Goal: Information Seeking & Learning: Learn about a topic

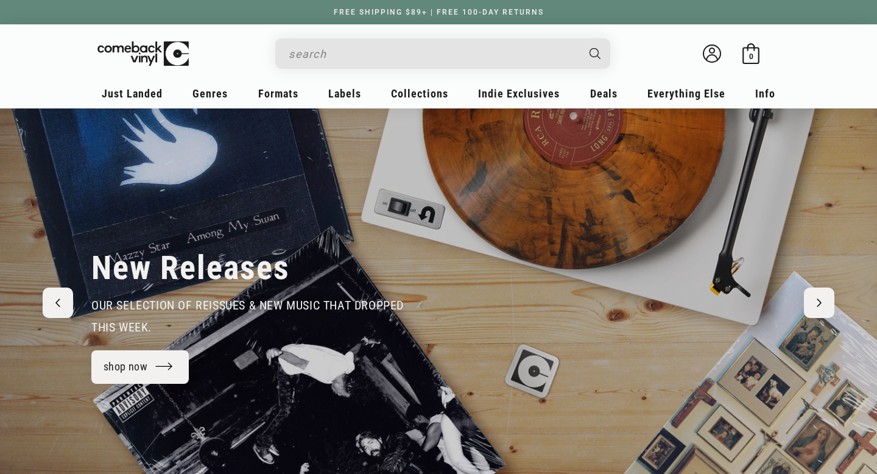
click at [427, 59] on input "Search" at bounding box center [433, 53] width 289 height 25
type input "w"
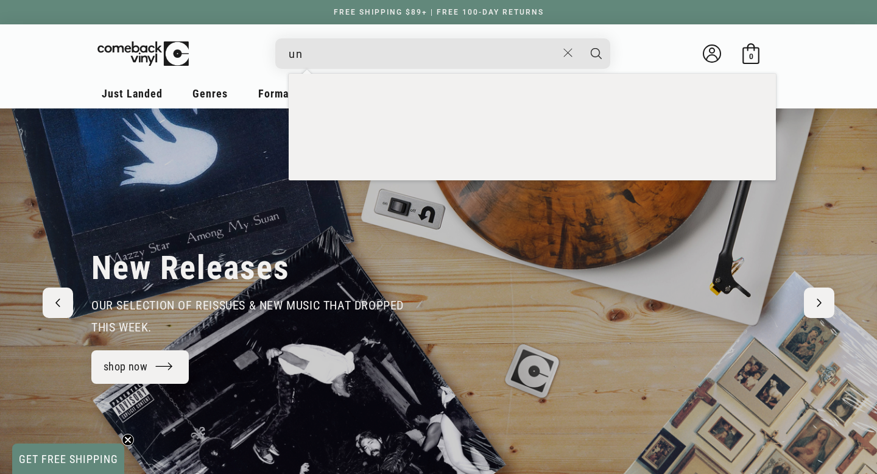
type input "u"
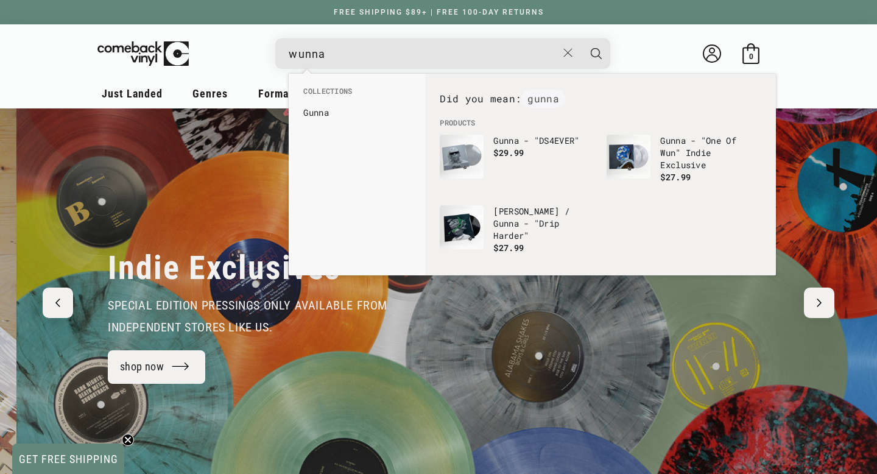
scroll to position [0, 877]
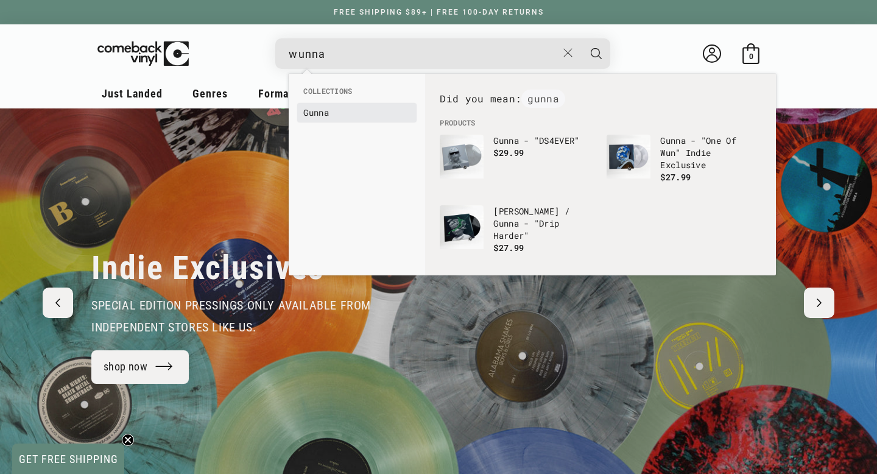
type input "wunna"
click at [348, 116] on link "Gunna" at bounding box center [356, 113] width 107 height 12
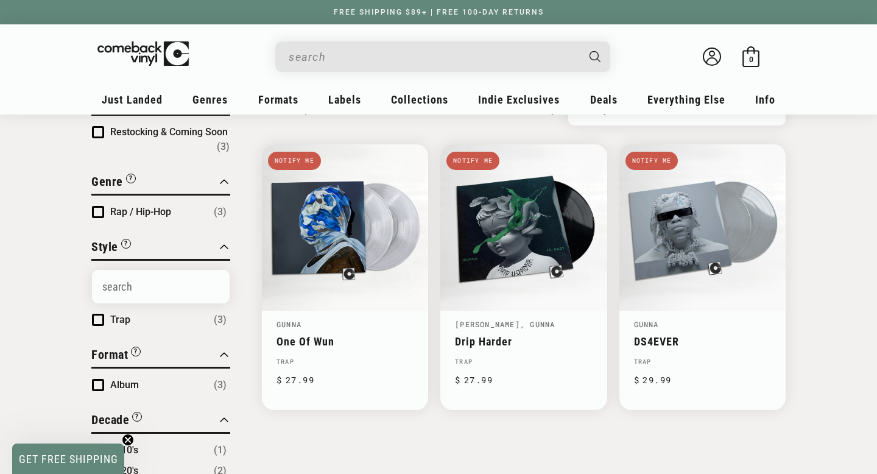
scroll to position [110, 0]
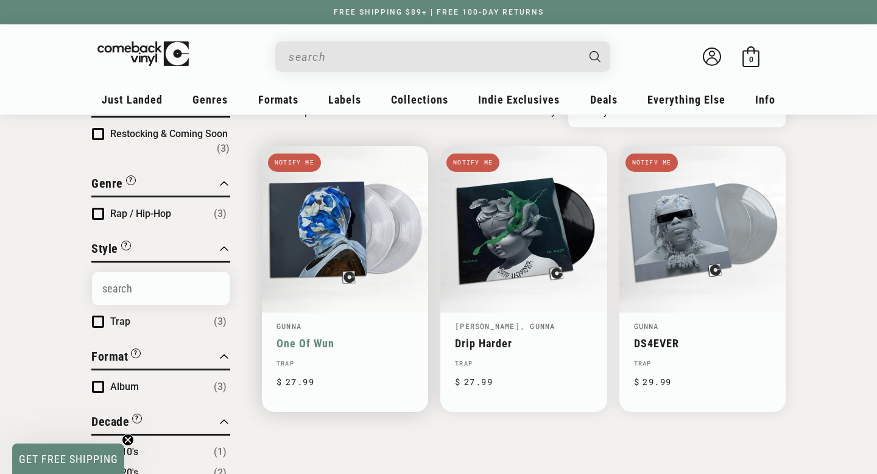
click at [367, 337] on link "One Of Wun" at bounding box center [344, 343] width 137 height 13
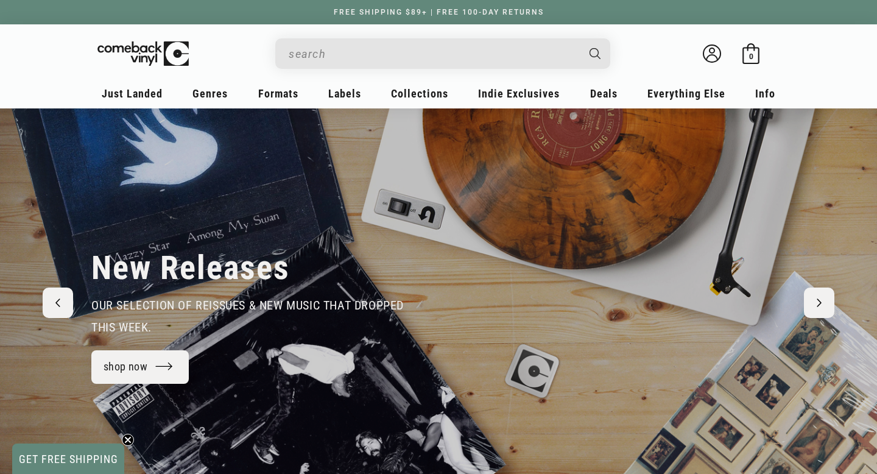
click at [412, 51] on input "When autocomplete results are available use up and down arrows to review and en…" at bounding box center [433, 53] width 289 height 25
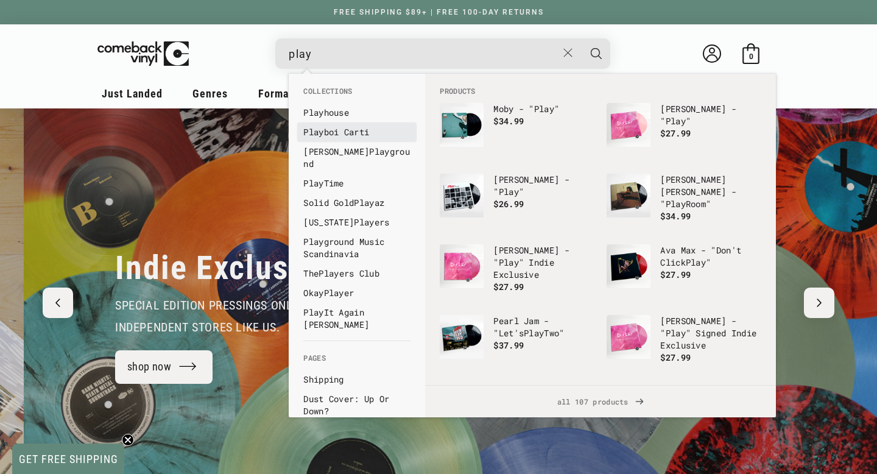
type input "play"
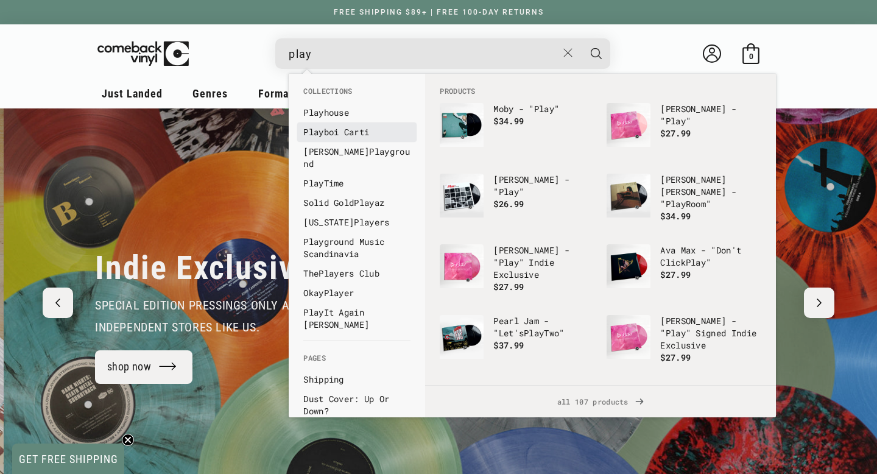
click at [345, 133] on link "Play boi Carti" at bounding box center [356, 132] width 107 height 12
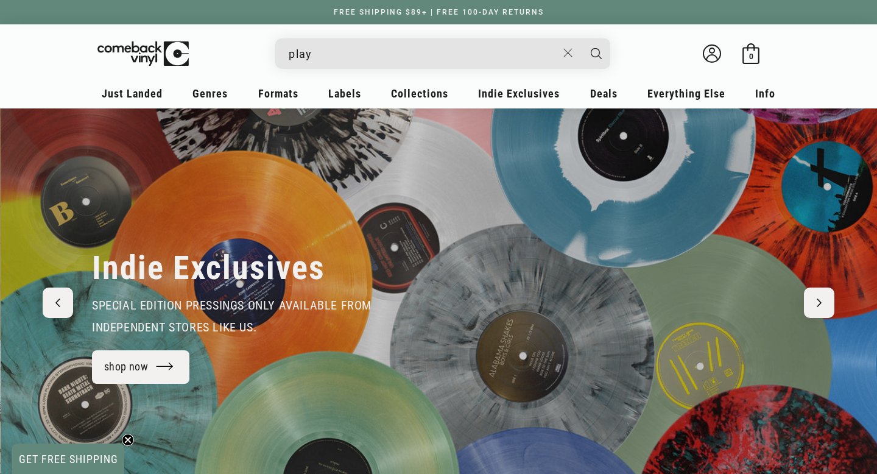
scroll to position [0, 877]
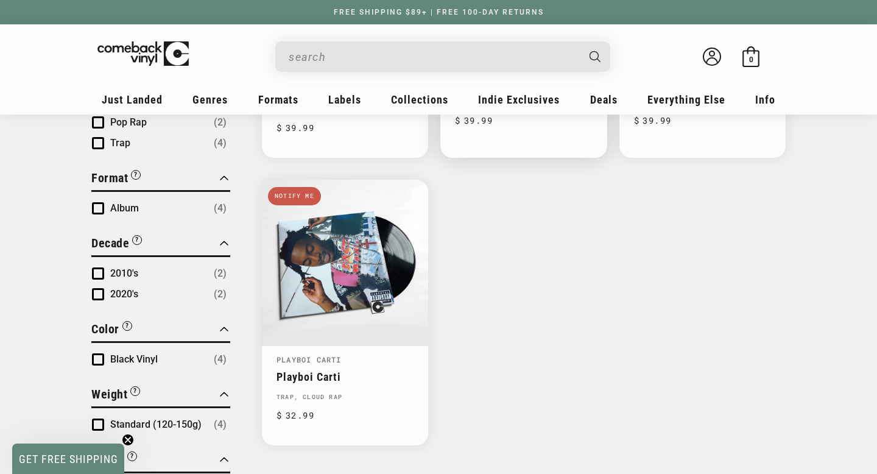
scroll to position [372, 0]
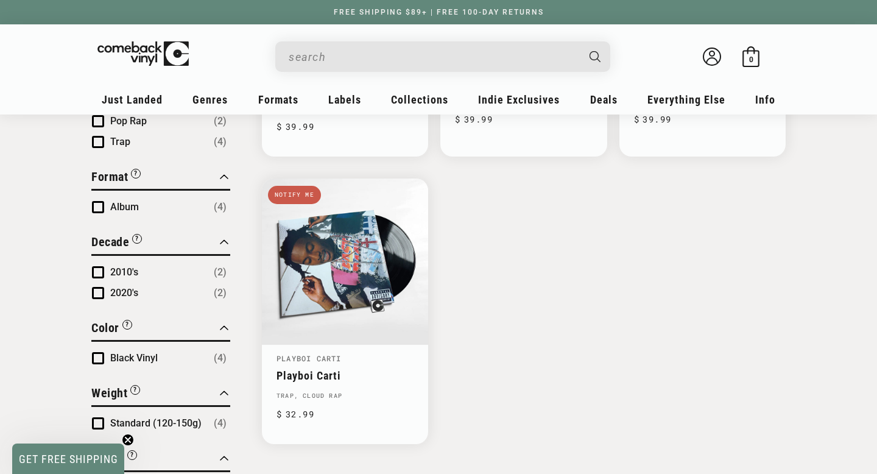
click at [365, 56] on input "When autocomplete results are available use up and down arrows to review and en…" at bounding box center [433, 56] width 289 height 25
